Goal: Task Accomplishment & Management: Use online tool/utility

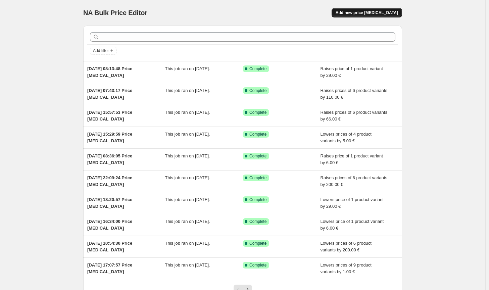
click at [392, 13] on span "Add new price [MEDICAL_DATA]" at bounding box center [367, 12] width 62 height 5
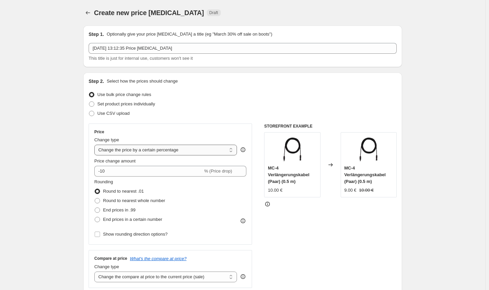
click at [180, 151] on select "Change the price to a certain amount Change the price by a certain amount Chang…" at bounding box center [165, 150] width 143 height 11
select select "by"
click at [96, 145] on select "Change the price to a certain amount Change the price by a certain amount Chang…" at bounding box center [165, 150] width 143 height 11
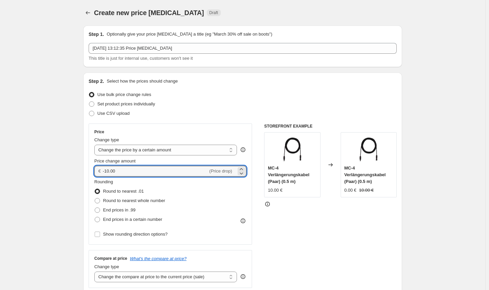
drag, startPoint x: 131, startPoint y: 169, endPoint x: 100, endPoint y: 170, distance: 30.2
click at [100, 170] on div "€ -10.00 (Price drop)" at bounding box center [170, 171] width 152 height 11
type input "32.00"
click at [137, 203] on span "Round to nearest whole number" at bounding box center [134, 200] width 62 height 5
click at [95, 198] on input "Round to nearest whole number" at bounding box center [95, 198] width 0 height 0
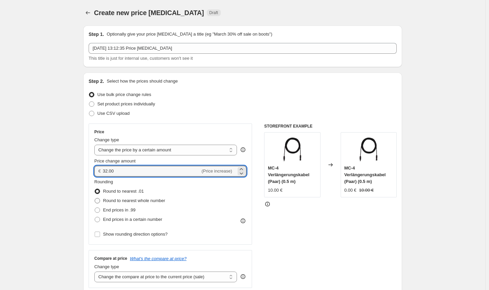
radio input "true"
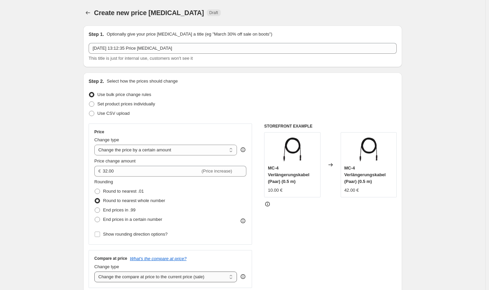
click at [184, 281] on select "Change the compare at price to the current price (sale) Change the compare at p…" at bounding box center [165, 276] width 143 height 11
select select "no_change"
click at [96, 271] on select "Change the compare at price to the current price (sale) Change the compare at p…" at bounding box center [165, 276] width 143 height 11
click at [320, 246] on div "STOREFRONT EXAMPLE MC-4 Verlängerungskabel (Paar) (0.5 m) 10.00 € Changed to MC…" at bounding box center [330, 205] width 133 height 164
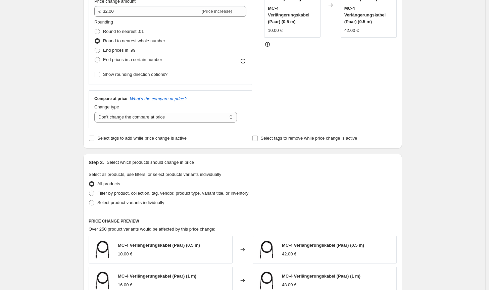
scroll to position [168, 0]
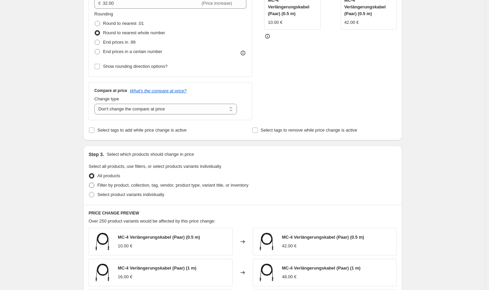
click at [212, 184] on span "Filter by product, collection, tag, vendor, product type, variant title, or inv…" at bounding box center [172, 185] width 151 height 5
click at [89, 183] on input "Filter by product, collection, tag, vendor, product type, variant title, or inv…" at bounding box center [89, 183] width 0 height 0
radio input "true"
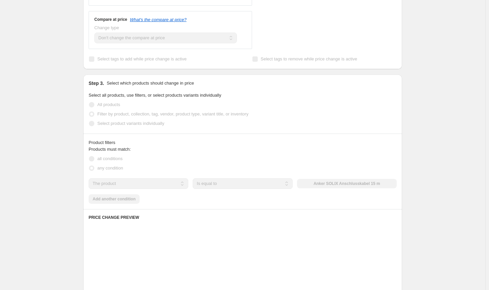
scroll to position [268, 0]
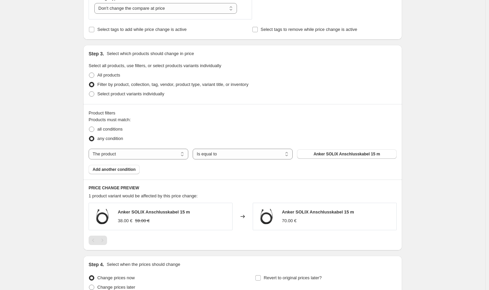
click at [338, 154] on span "Anker SOLIX Anschlusskabel 15 m" at bounding box center [346, 153] width 66 height 5
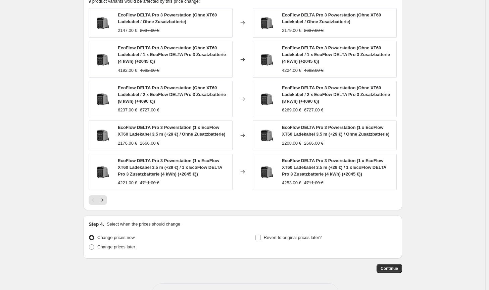
scroll to position [487, 0]
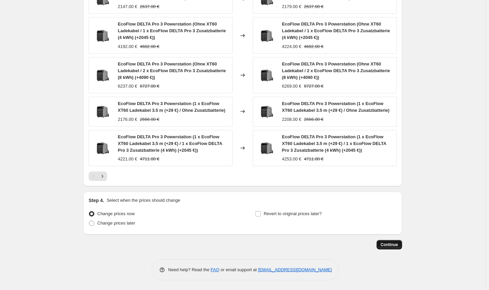
click at [397, 248] on button "Continue" at bounding box center [389, 244] width 26 height 9
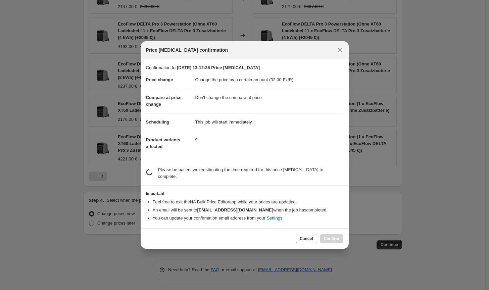
click at [334, 235] on div "Cancel Confirm" at bounding box center [319, 238] width 47 height 9
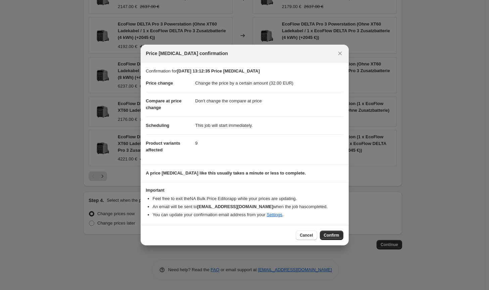
click at [334, 235] on span "Confirm" at bounding box center [331, 235] width 15 height 5
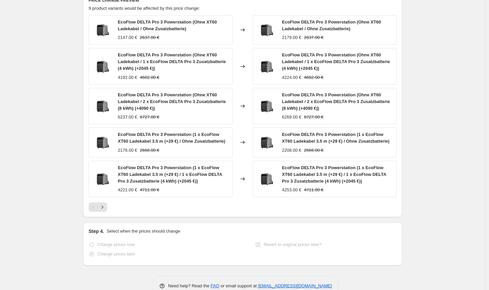
select select "by"
select select "no_change"
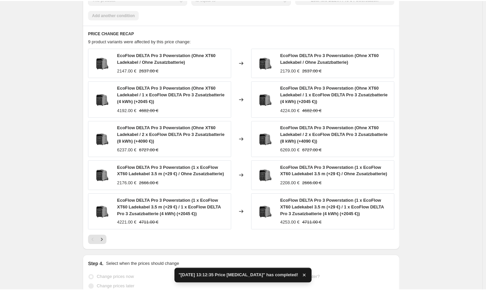
scroll to position [0, 0]
